Goal: Navigation & Orientation: Understand site structure

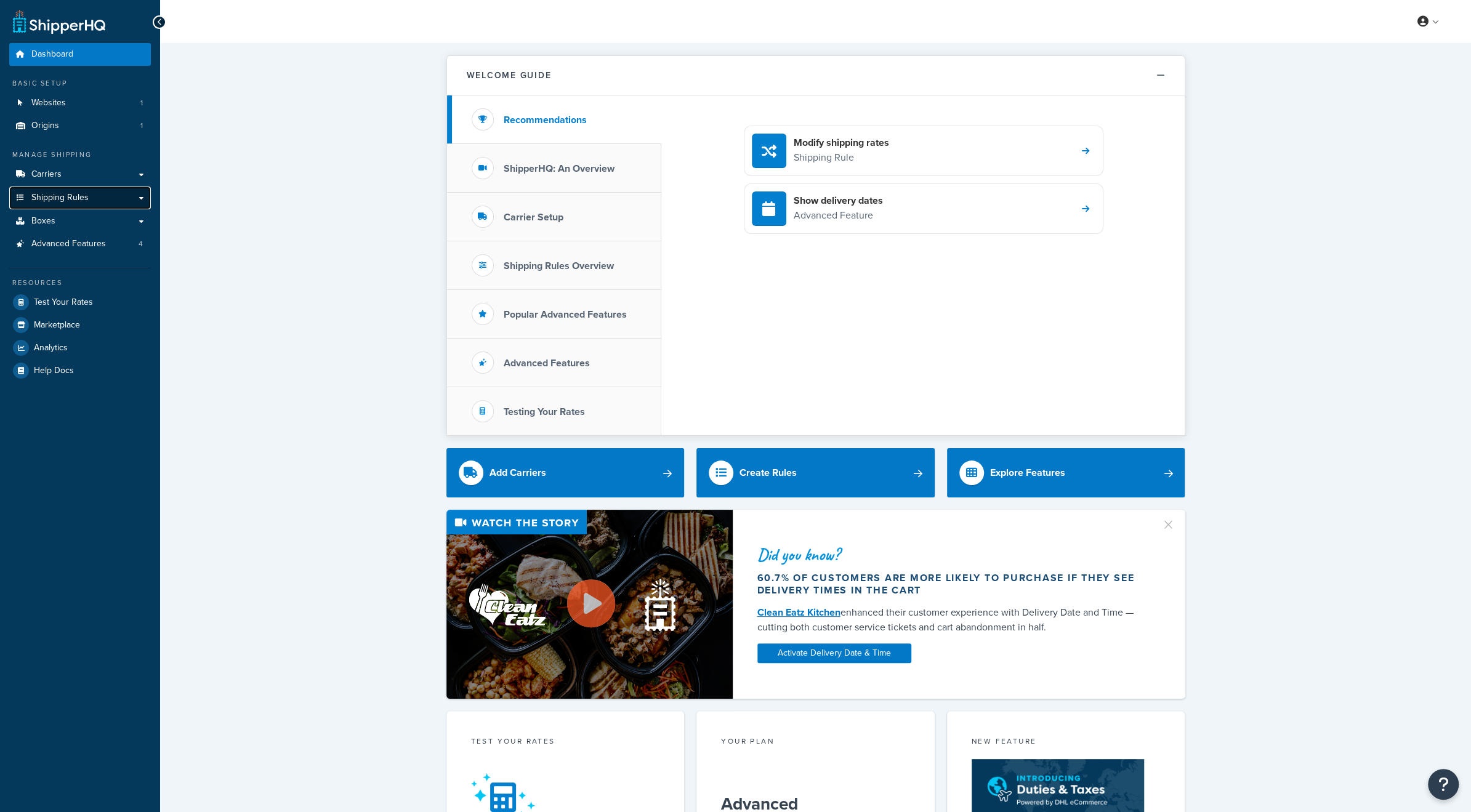
click at [58, 197] on span "Shipping Rules" at bounding box center [60, 197] width 57 height 10
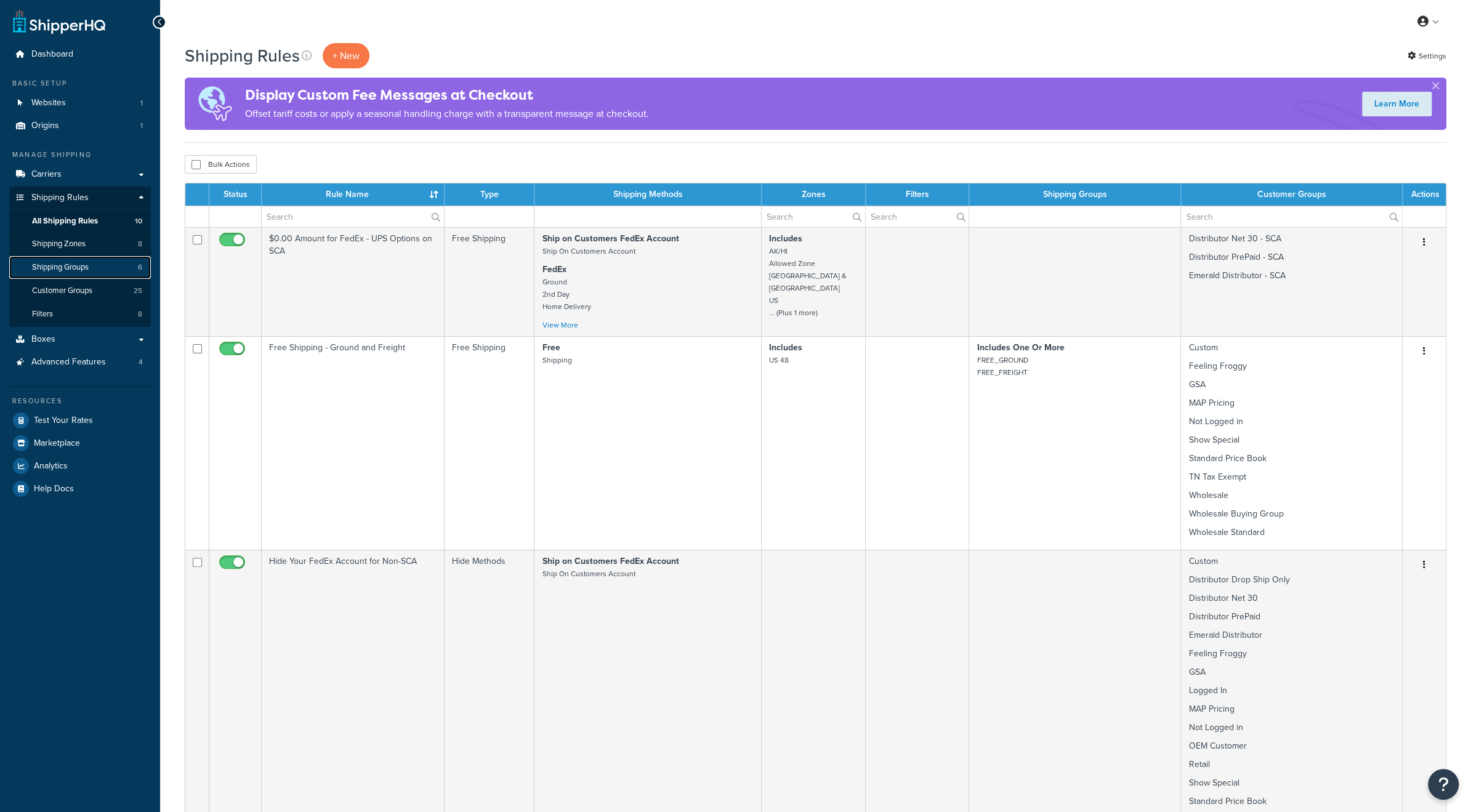
click at [67, 265] on span "Shipping Groups" at bounding box center [60, 267] width 56 height 10
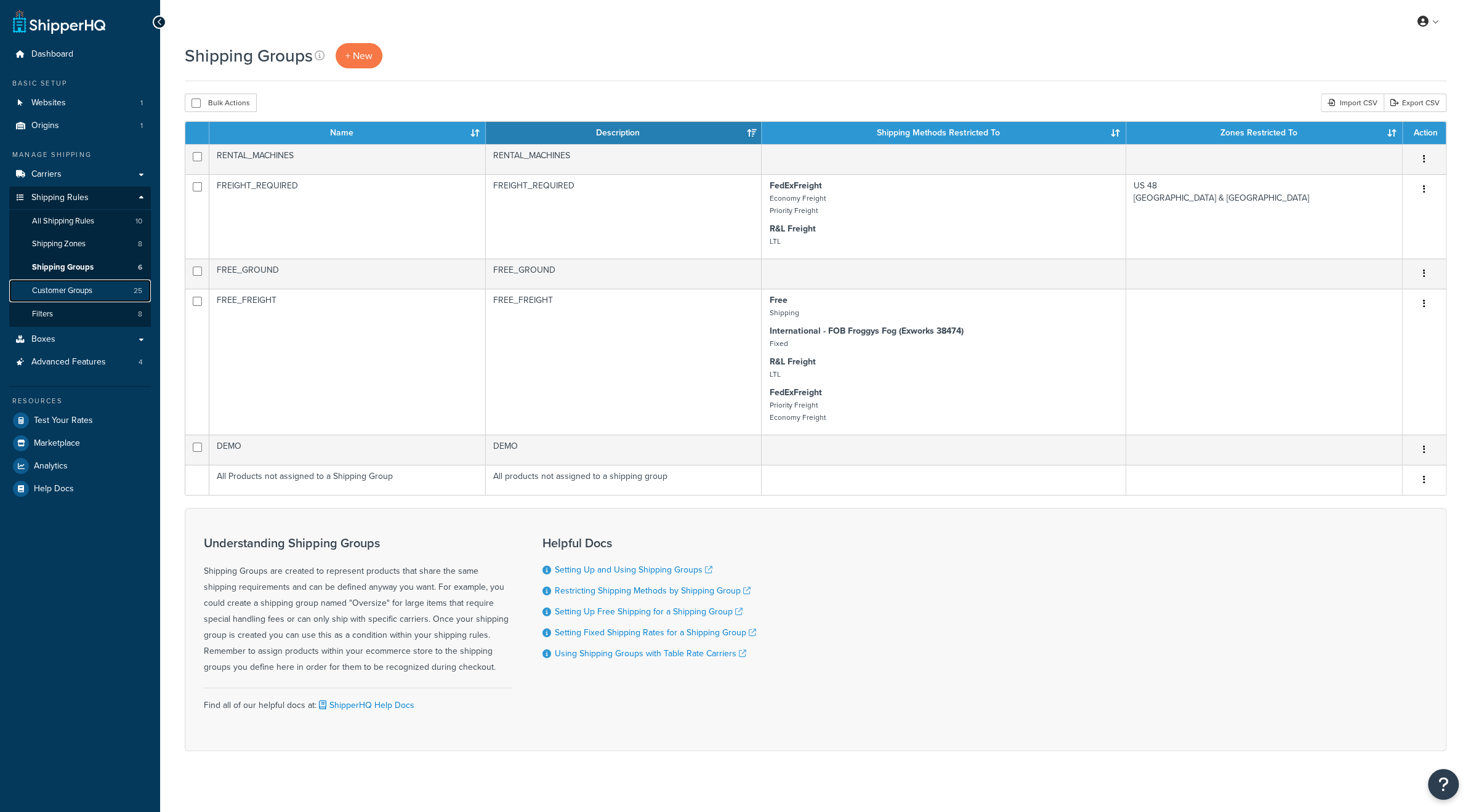
click at [63, 287] on span "Customer Groups" at bounding box center [62, 291] width 61 height 10
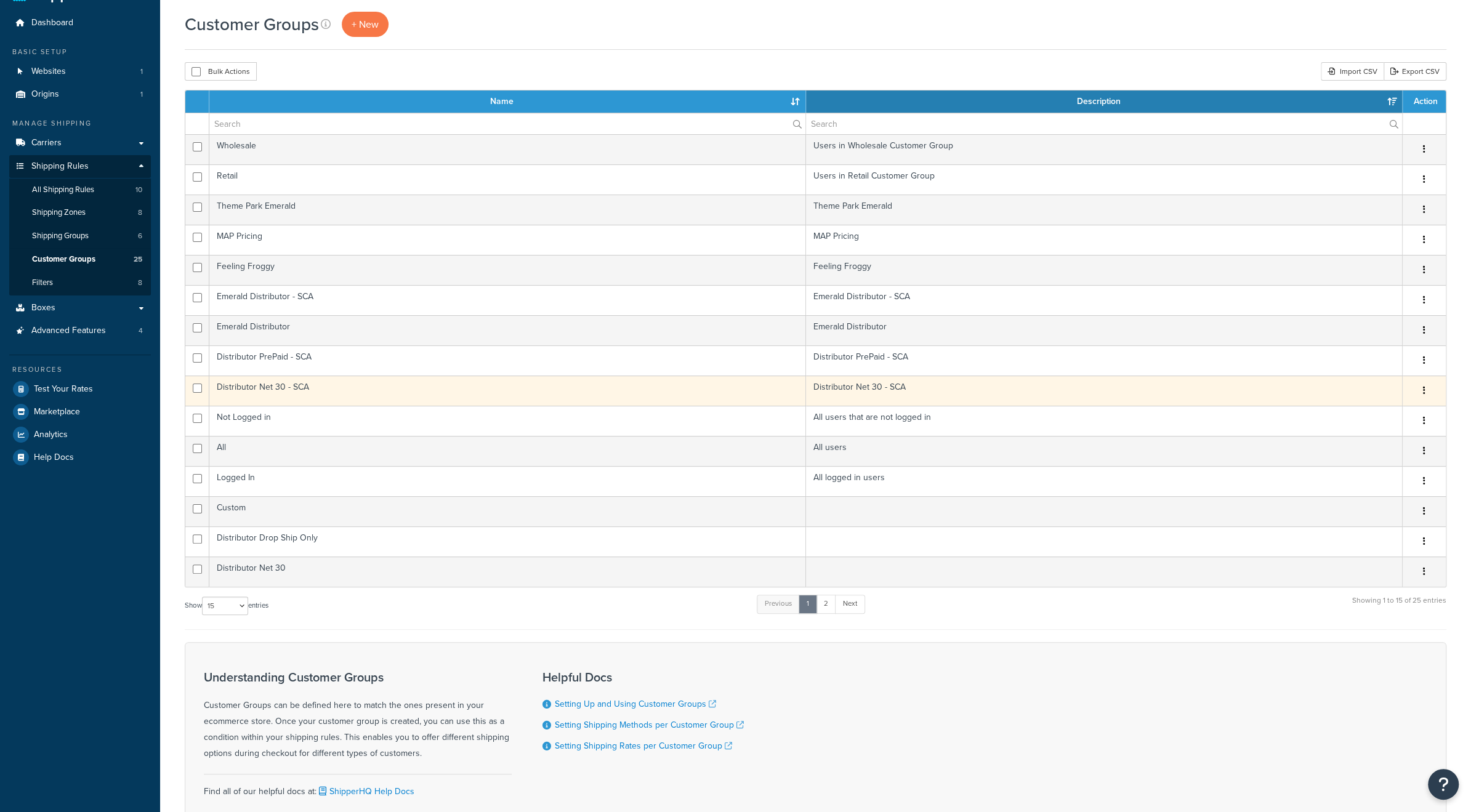
scroll to position [41, 0]
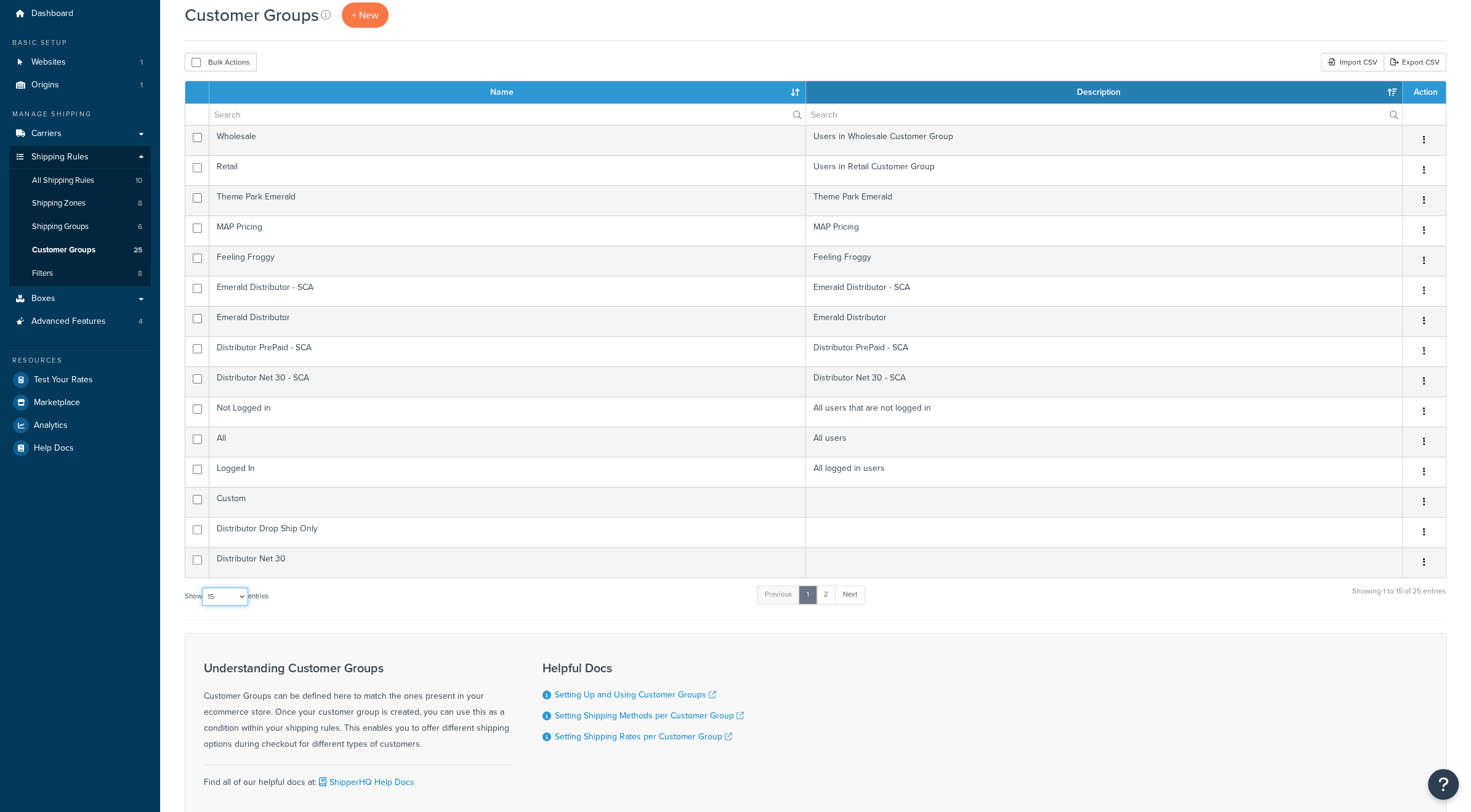
click at [242, 590] on select "10 15 25 50 100" at bounding box center [225, 596] width 46 height 18
select select "50"
click at [203, 606] on select "10 15 25 50 100" at bounding box center [225, 596] width 46 height 18
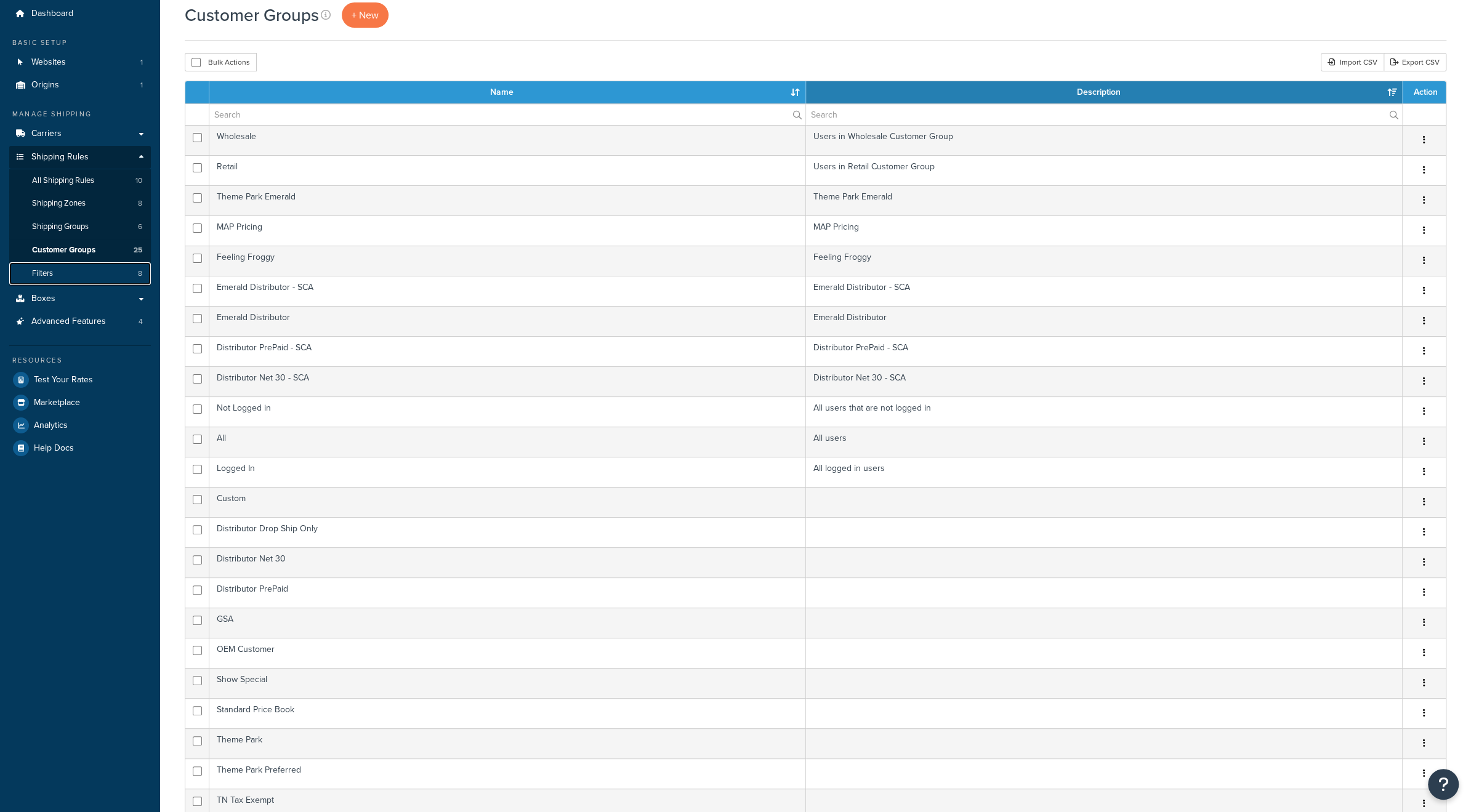
click at [81, 270] on link "Filters 8" at bounding box center [80, 273] width 142 height 22
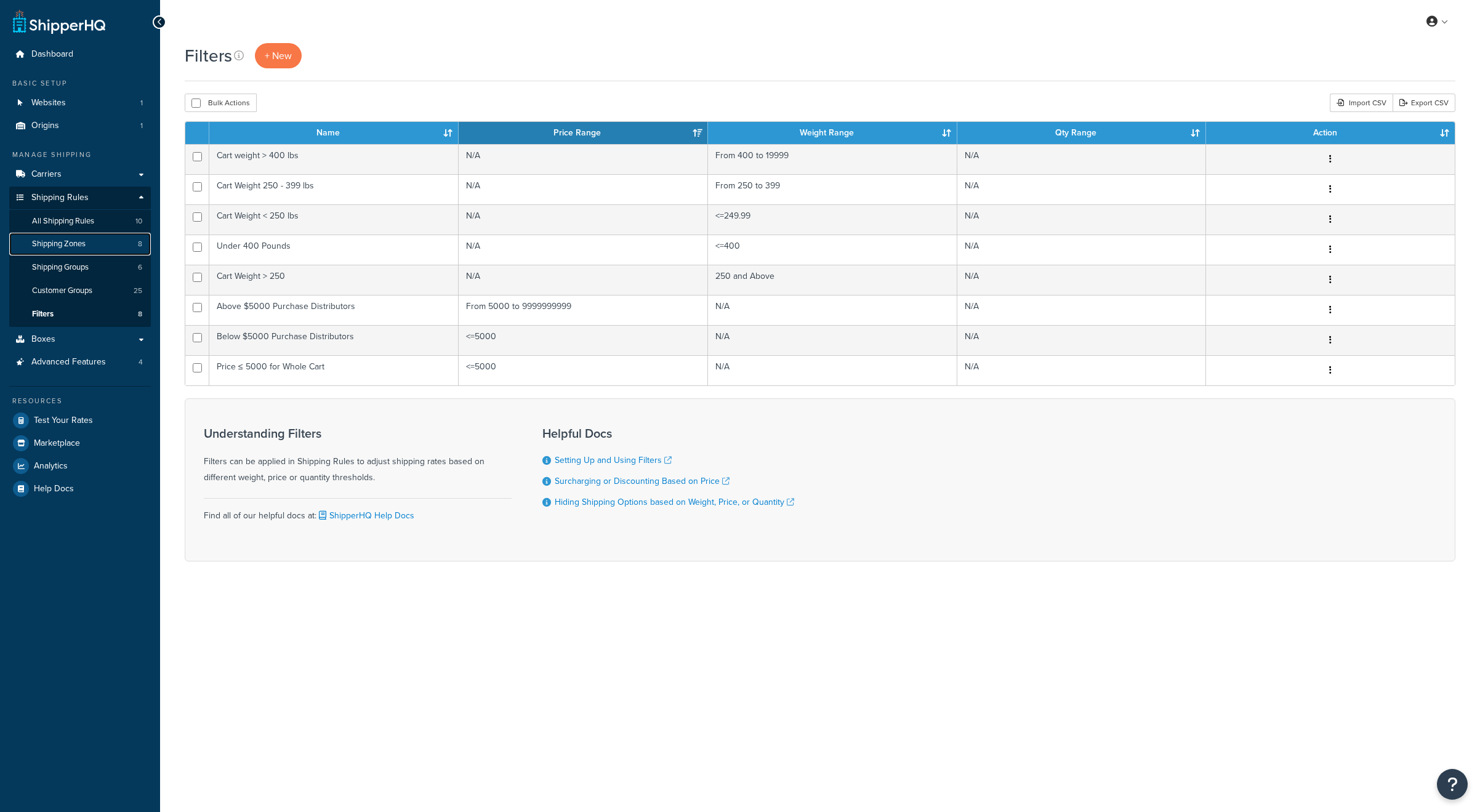
click at [76, 246] on span "Shipping Zones" at bounding box center [59, 244] width 54 height 10
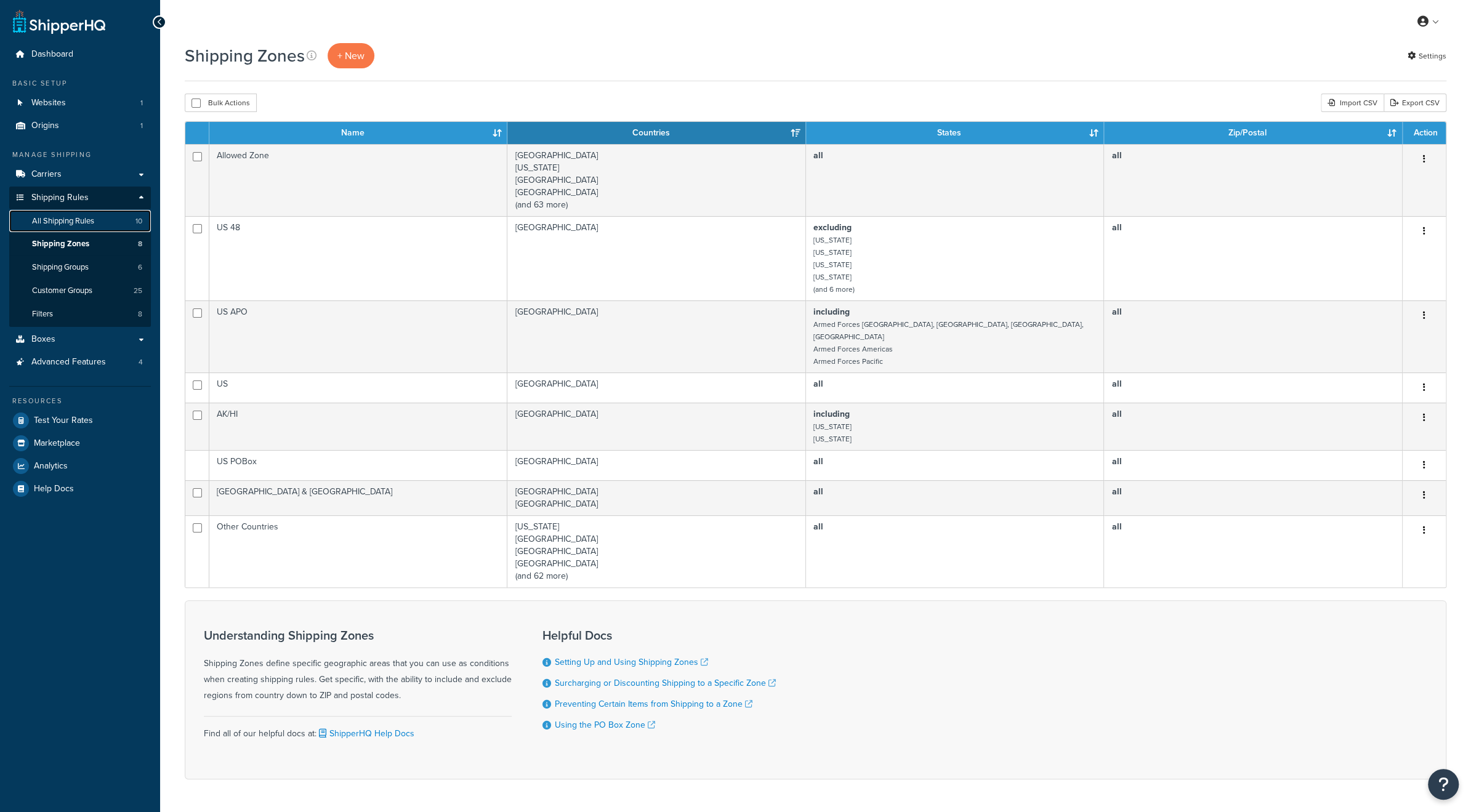
click at [78, 222] on span "All Shipping Rules" at bounding box center [63, 221] width 62 height 10
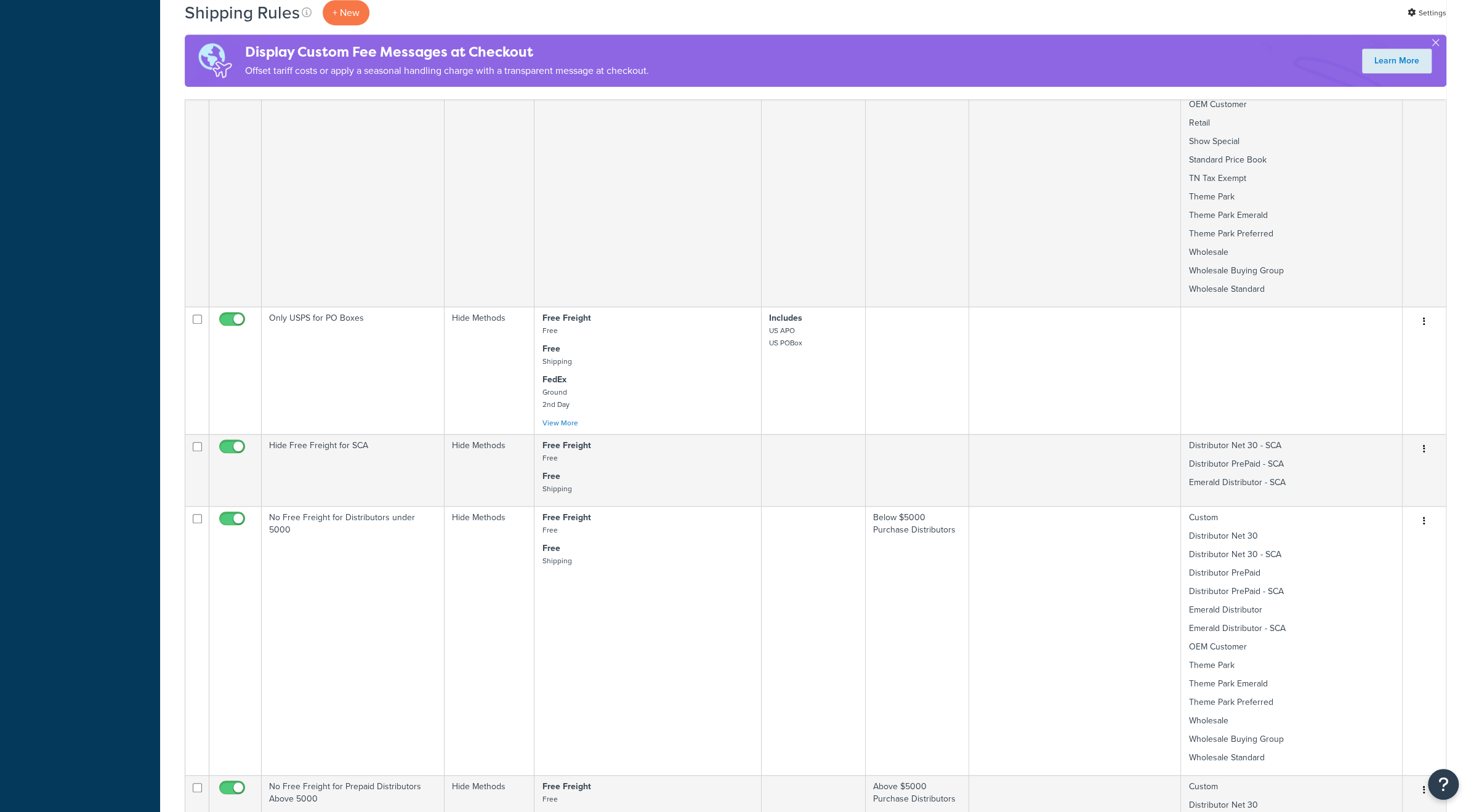
scroll to position [656, 0]
